Goal: Find specific page/section: Find specific page/section

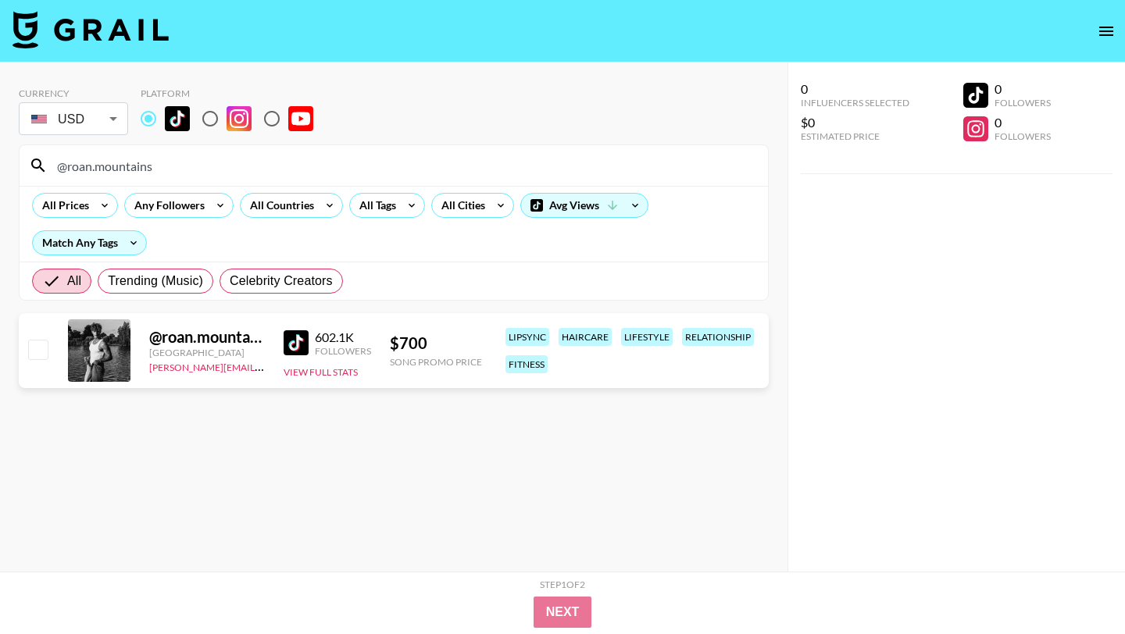
drag, startPoint x: 173, startPoint y: 171, endPoint x: 0, endPoint y: 171, distance: 173.4
click at [0, 171] on div "Currency USD USD ​ Platform @roan.mountains All Prices Any Followers All Countr…" at bounding box center [394, 349] width 788 height 572
paste input "dayandari"
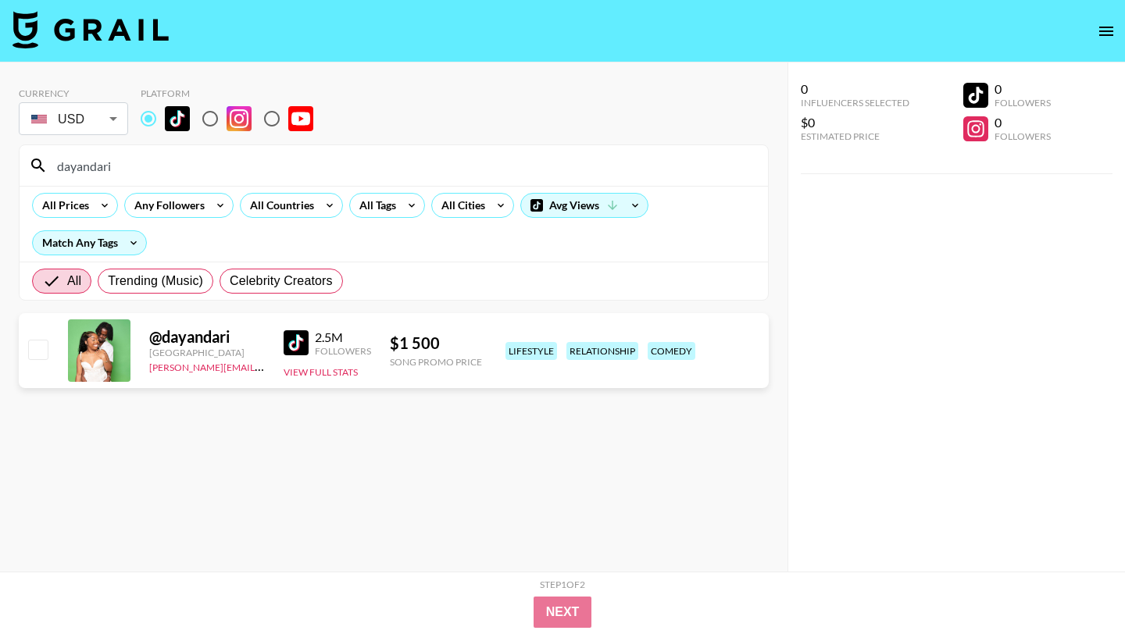
click at [298, 345] on img at bounding box center [296, 342] width 25 height 25
drag, startPoint x: 133, startPoint y: 170, endPoint x: 0, endPoint y: 170, distance: 132.8
click at [0, 170] on div "Currency USD USD ​ Platform dayandari All Prices Any Followers All Countries Al…" at bounding box center [394, 349] width 788 height 572
paste input "[PERSON_NAME].lopez44"
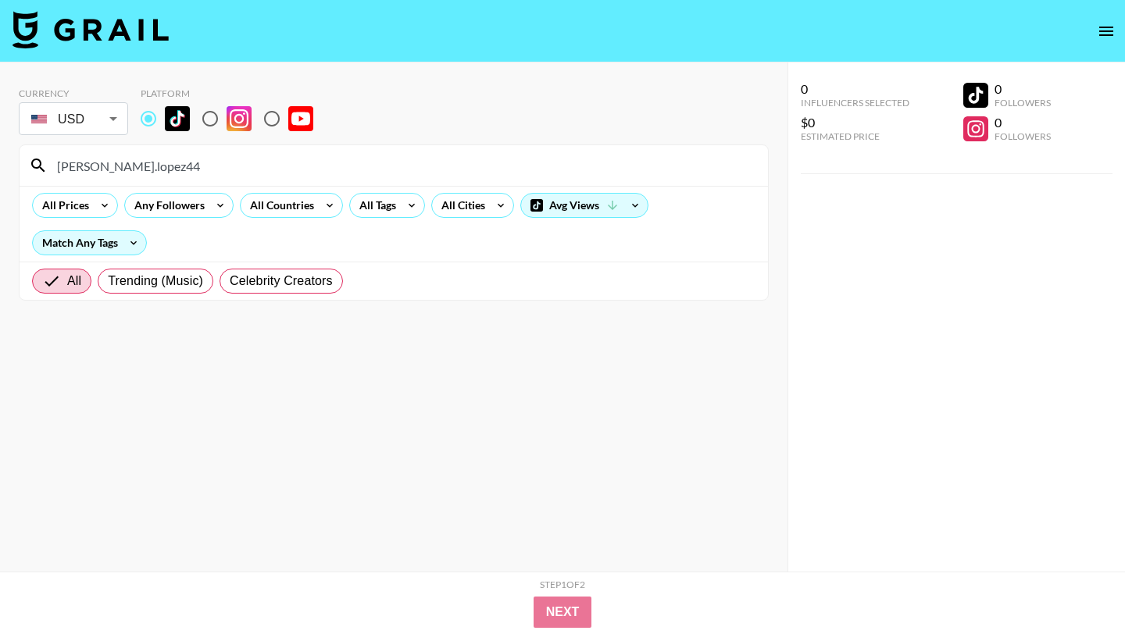
click at [59, 170] on input "[PERSON_NAME].lopez44" at bounding box center [403, 165] width 711 height 25
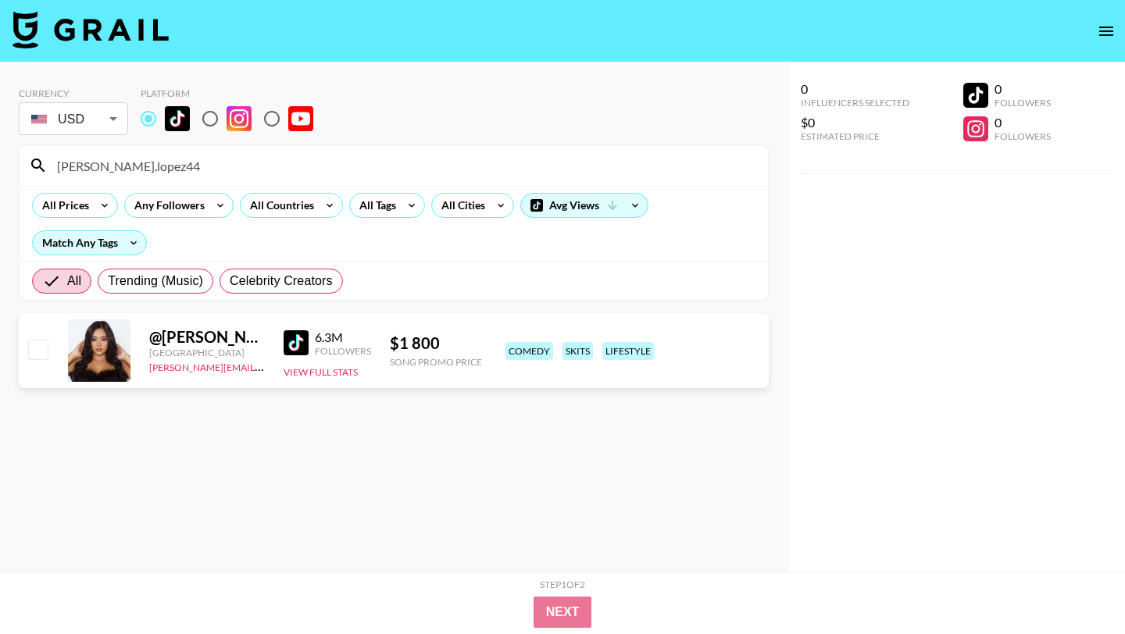
click at [288, 336] on img at bounding box center [296, 342] width 25 height 25
drag, startPoint x: 147, startPoint y: 173, endPoint x: 0, endPoint y: 120, distance: 155.9
click at [0, 127] on div "Currency USD USD ​ Platform [PERSON_NAME].lopez44 All Prices Any Followers All …" at bounding box center [394, 349] width 788 height 572
paste input "jordanherseyyy"
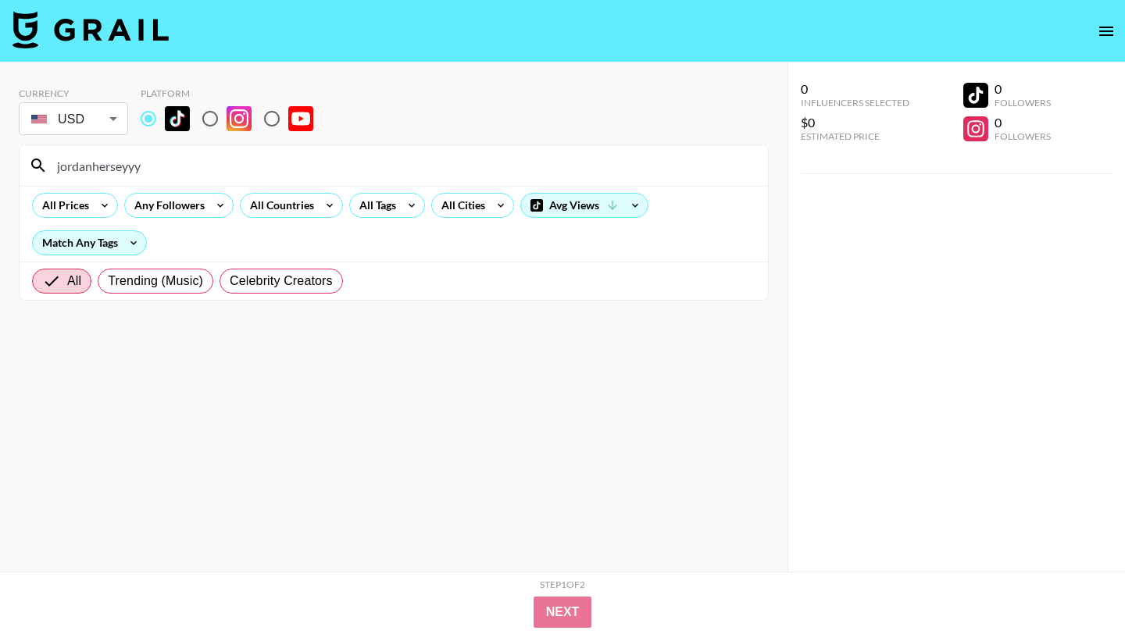
click at [59, 170] on input "jordanherseyyy" at bounding box center [403, 165] width 711 height 25
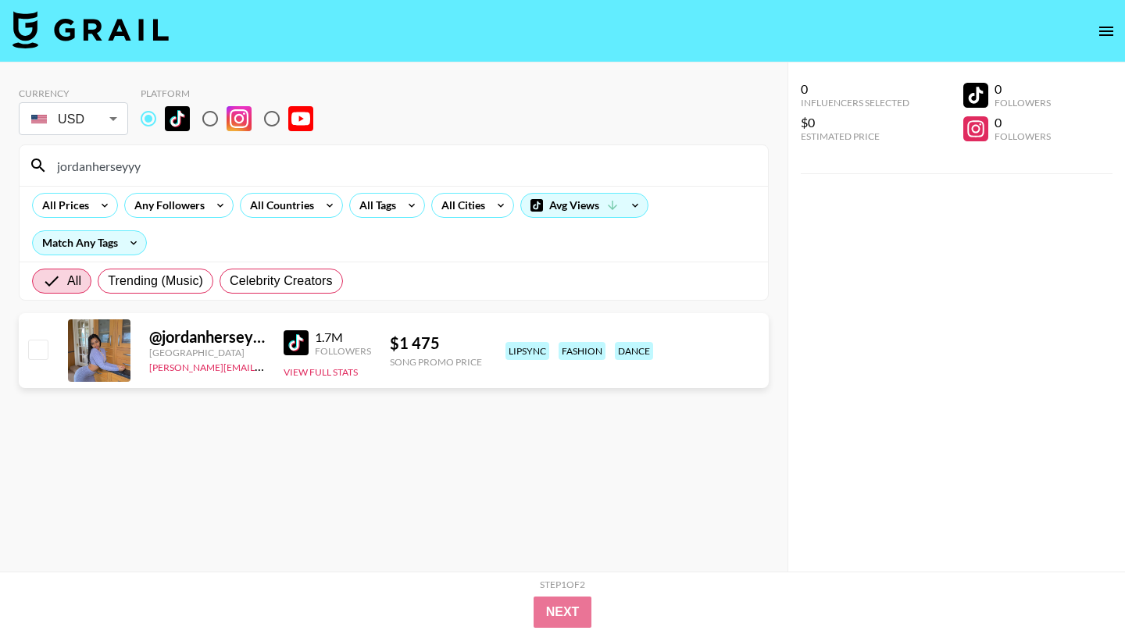
type input "jordanherseyyy"
click at [288, 345] on img at bounding box center [296, 342] width 25 height 25
